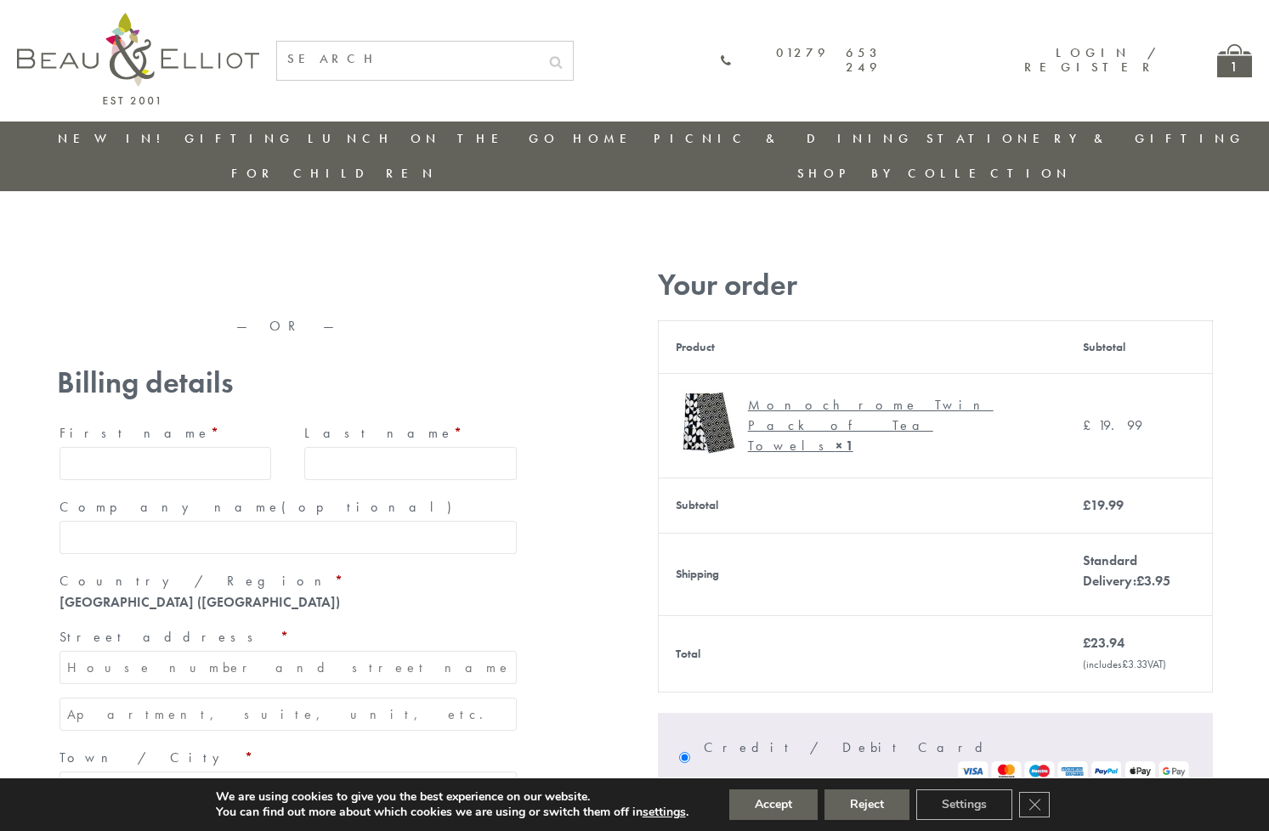
type input "maria33@yahoo.com"
type input "Maria"
type input "Williams"
type input "23, Scottsdale, Happytown"
type input "London"
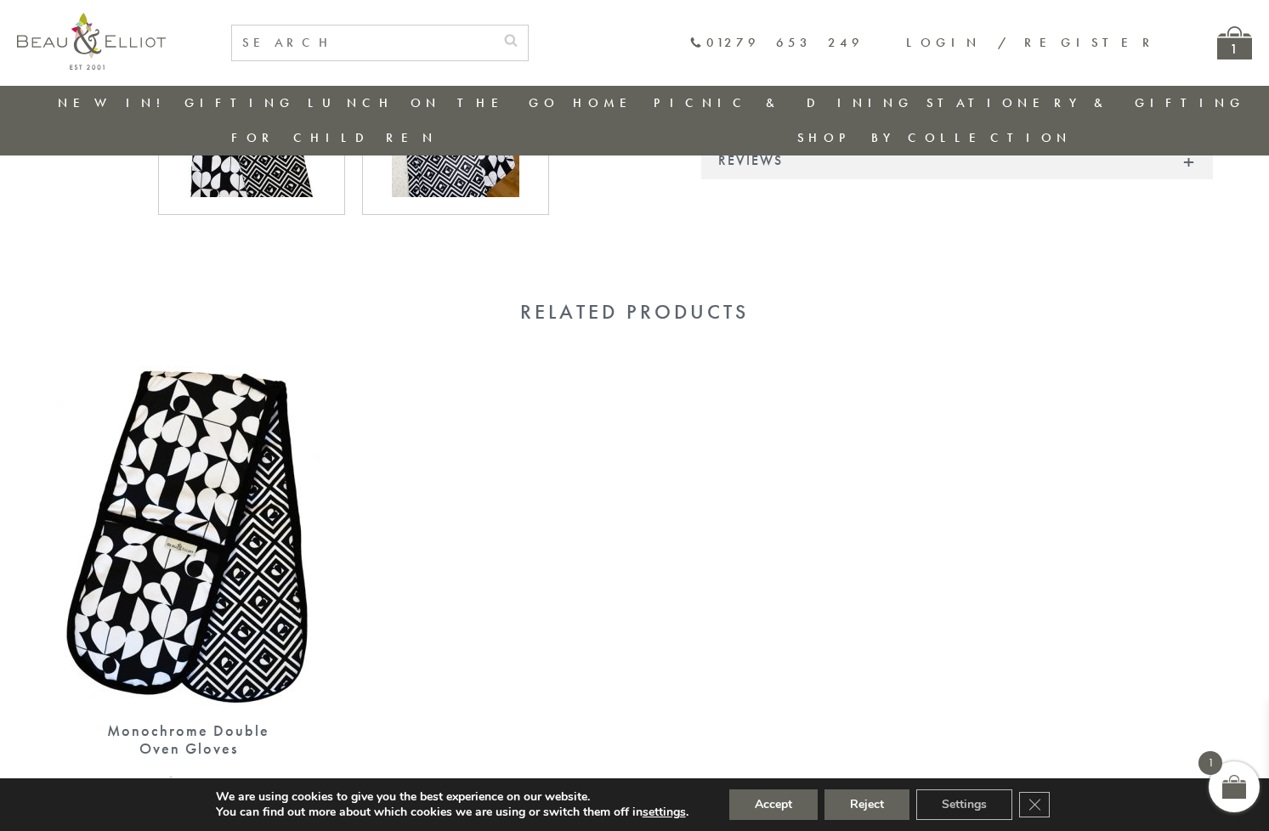
scroll to position [1171, 0]
